Goal: Information Seeking & Learning: Learn about a topic

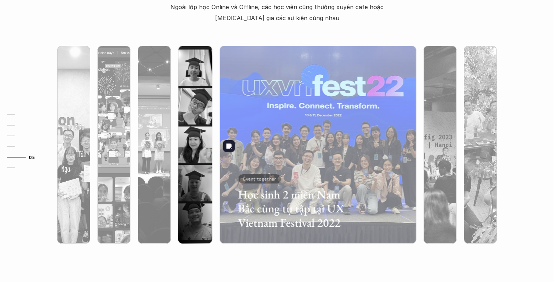
scroll to position [2285, 0]
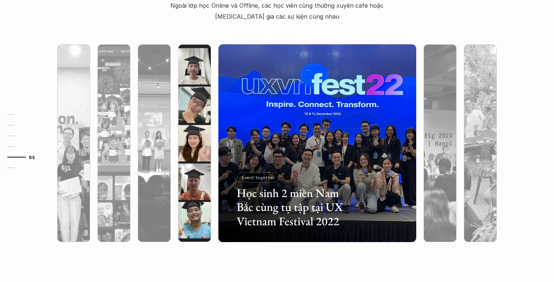
click at [199, 160] on div at bounding box center [194, 183] width 33 height 120
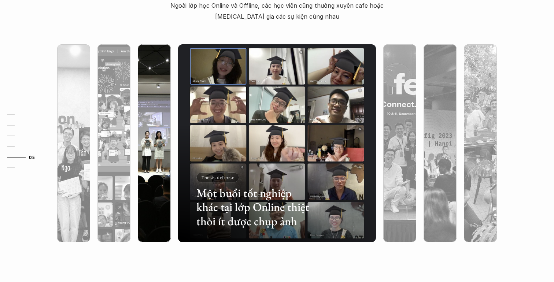
click at [163, 160] on div at bounding box center [154, 183] width 33 height 120
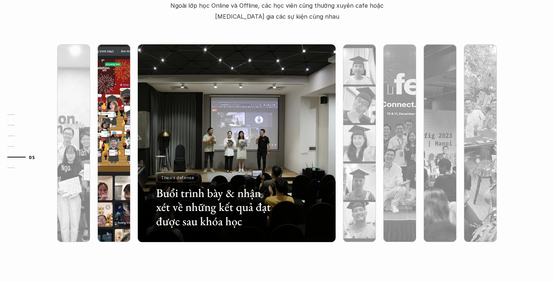
click at [124, 166] on div at bounding box center [114, 183] width 33 height 120
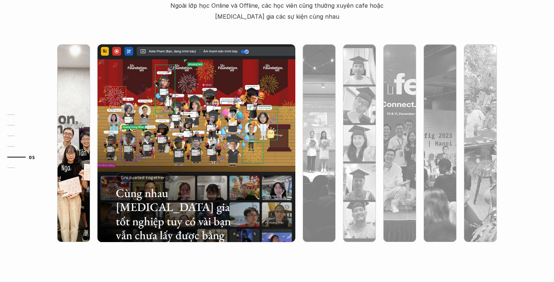
click at [87, 159] on div at bounding box center [73, 183] width 33 height 120
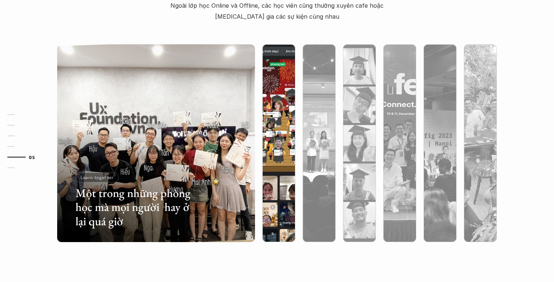
click at [285, 150] on div at bounding box center [279, 183] width 33 height 120
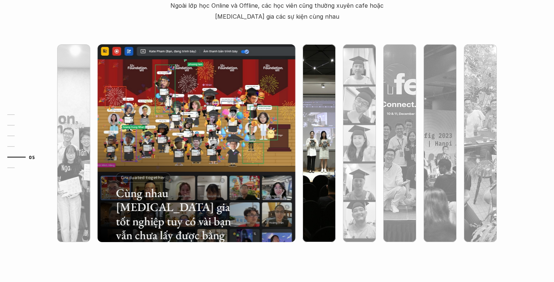
click at [310, 153] on div at bounding box center [319, 183] width 33 height 120
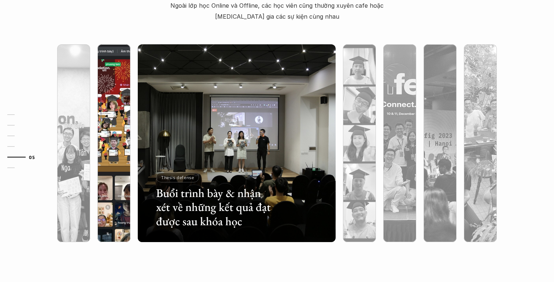
click at [122, 164] on div at bounding box center [114, 183] width 33 height 120
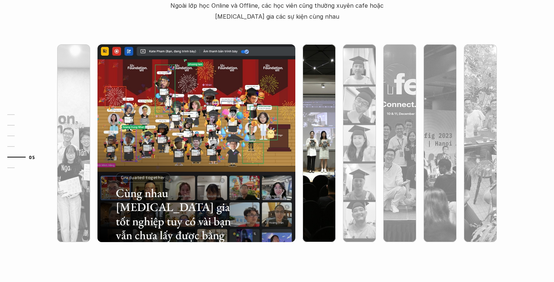
click at [330, 114] on img at bounding box center [320, 143] width 202 height 198
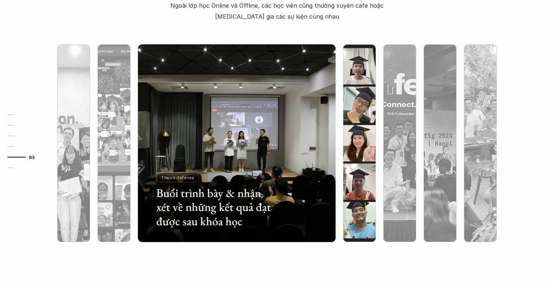
click at [347, 101] on img at bounding box center [360, 143] width 202 height 198
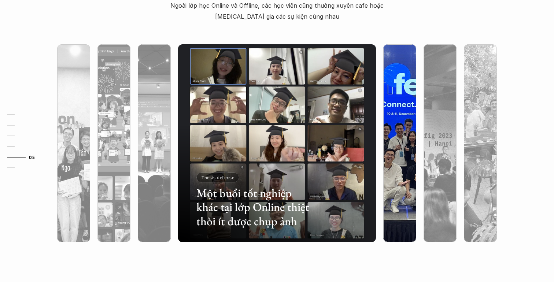
click at [393, 131] on div at bounding box center [400, 183] width 33 height 120
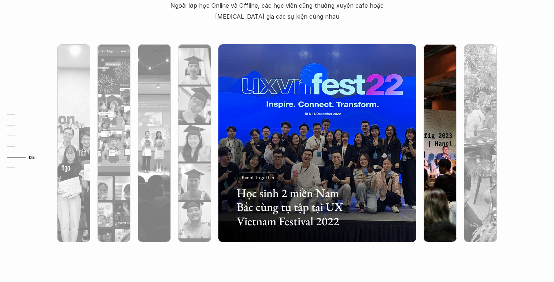
click at [441, 137] on div at bounding box center [440, 183] width 33 height 120
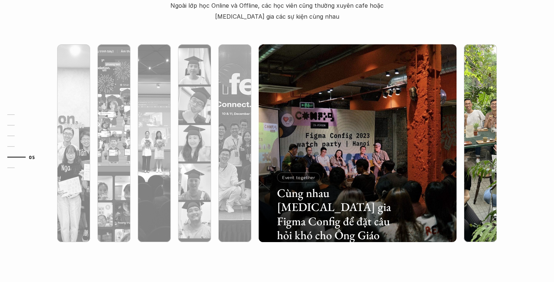
click at [475, 113] on img at bounding box center [481, 143] width 202 height 198
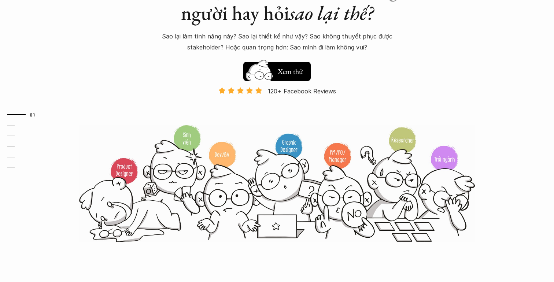
scroll to position [0, 0]
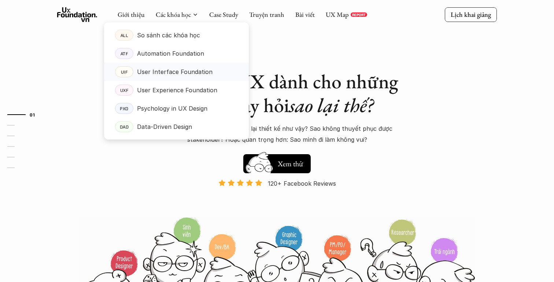
click at [174, 73] on p "User Interface Foundation" at bounding box center [175, 71] width 76 height 11
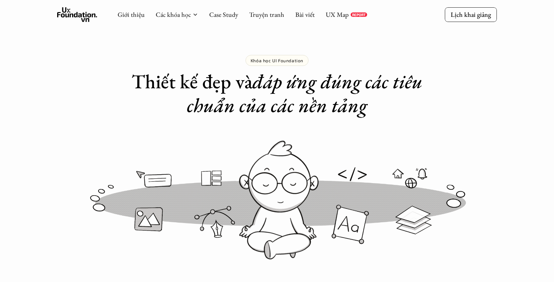
click at [83, 15] on icon at bounding box center [77, 14] width 40 height 15
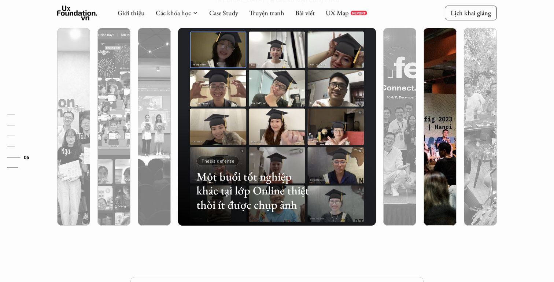
scroll to position [2270, 0]
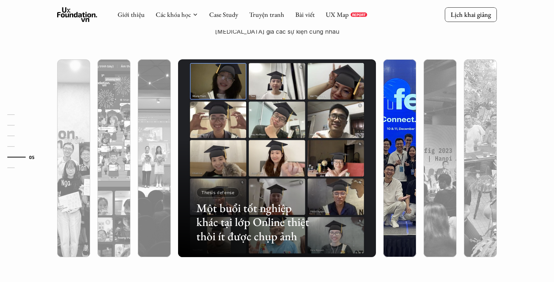
click at [409, 147] on div at bounding box center [400, 198] width 33 height 120
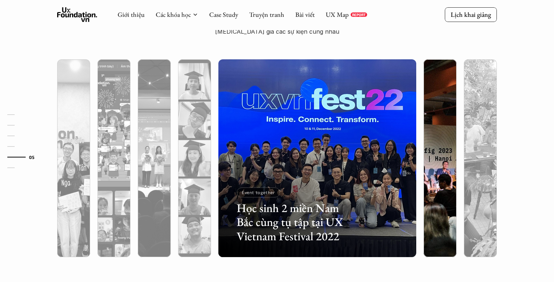
click at [437, 143] on div at bounding box center [440, 198] width 33 height 120
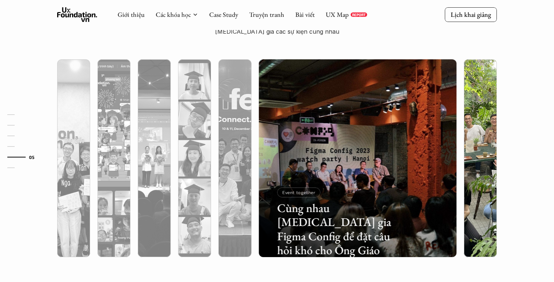
click at [473, 135] on img at bounding box center [481, 158] width 202 height 198
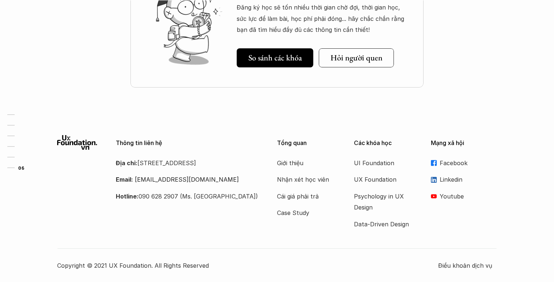
scroll to position [2571, 0]
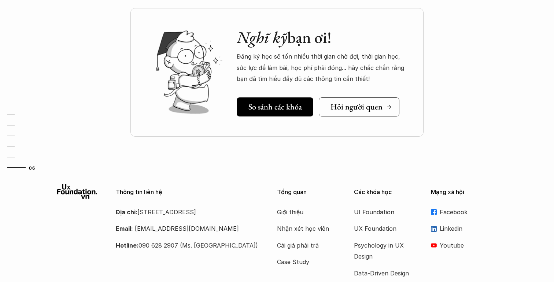
click at [362, 115] on link "Hỏi người quen" at bounding box center [359, 107] width 81 height 19
